Goal: Navigation & Orientation: Find specific page/section

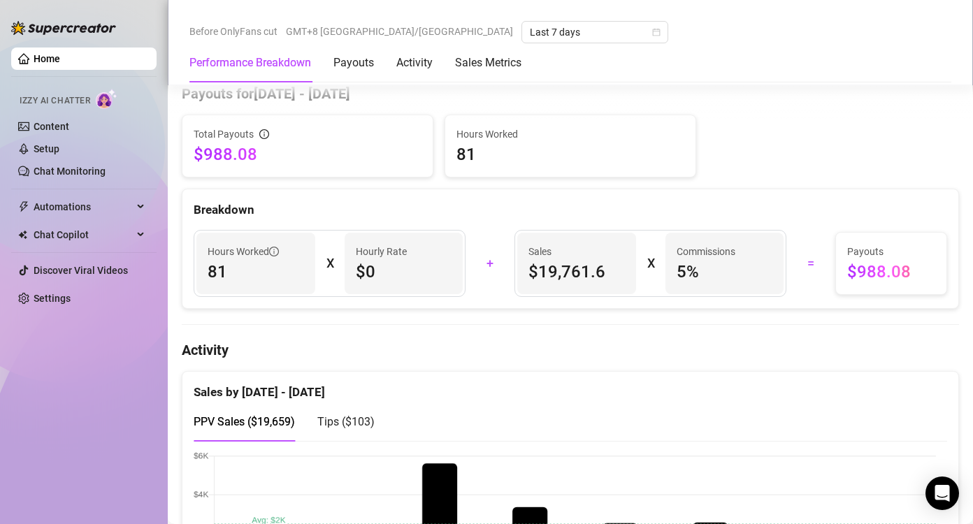
scroll to position [629, 0]
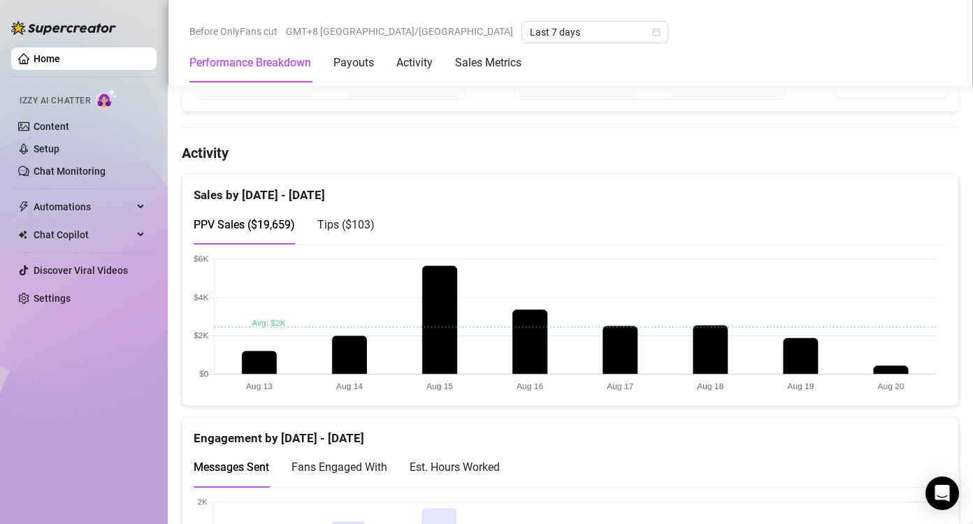
scroll to position [699, 0]
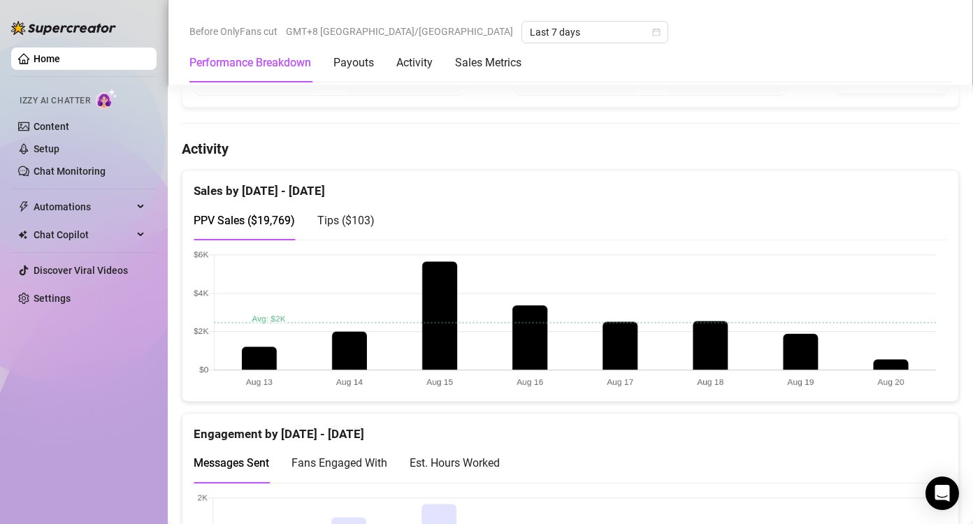
scroll to position [699, 0]
